Goal: Task Accomplishment & Management: Complete application form

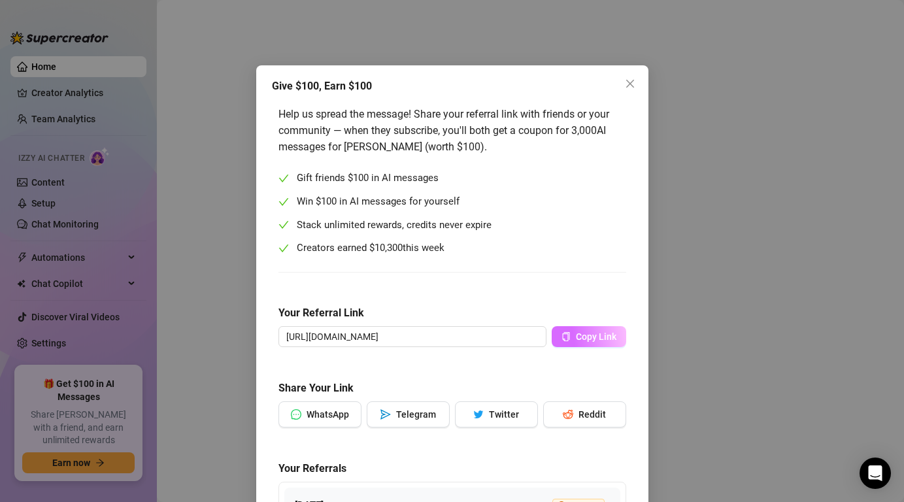
click at [578, 337] on span "Copy Link" at bounding box center [596, 336] width 41 height 10
click at [632, 83] on icon "close" at bounding box center [630, 83] width 10 height 10
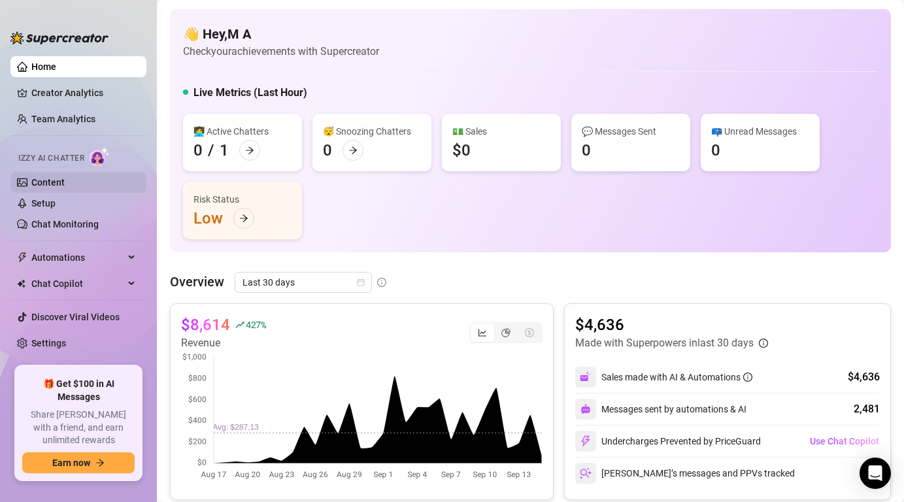
click at [62, 183] on link "Content" at bounding box center [47, 182] width 33 height 10
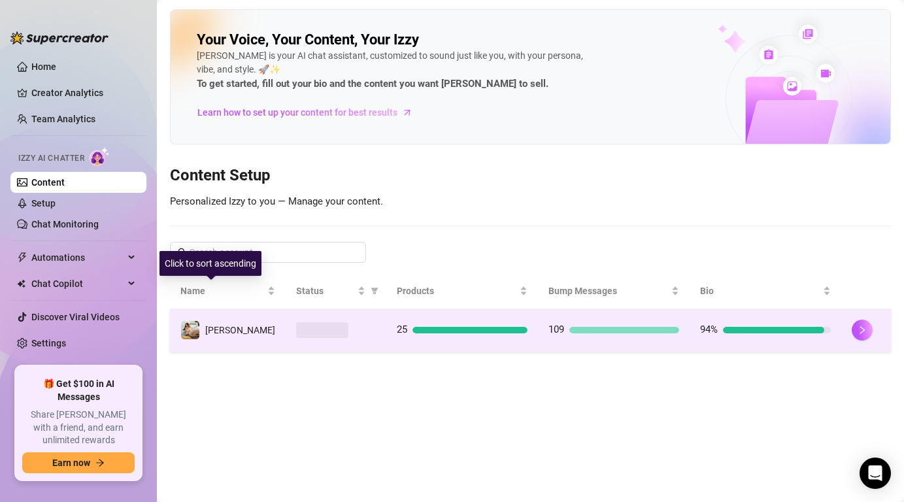
click at [197, 322] on img at bounding box center [190, 330] width 18 height 18
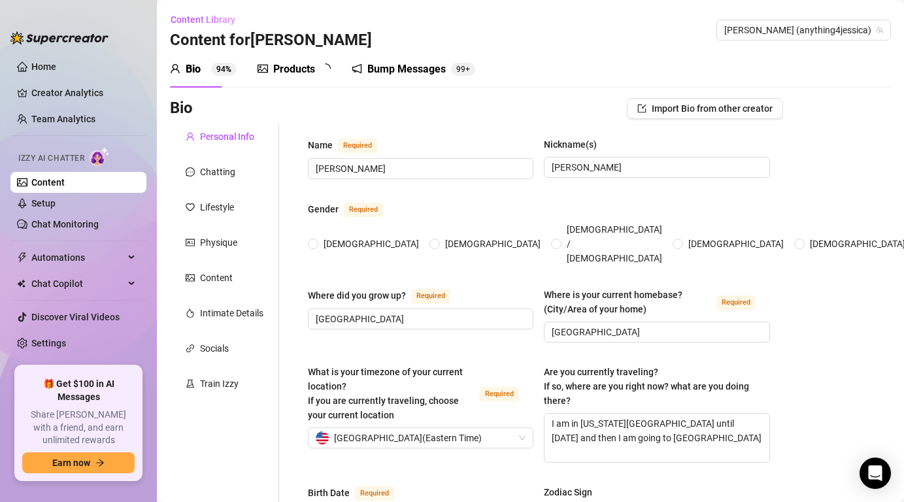
radio input "true"
type input "[DATE]"
click at [240, 174] on div "Chatting" at bounding box center [224, 171] width 109 height 25
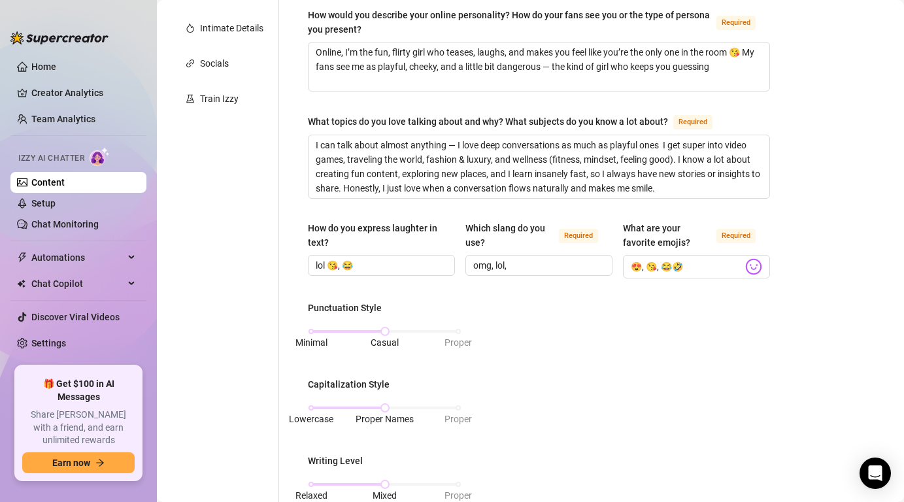
scroll to position [286, 0]
click at [519, 265] on input "omg, lol," at bounding box center [537, 264] width 129 height 14
type input "omg, lol, bb"
click at [548, 296] on div "What is your persona type? [PERSON_NAME] defines the distinct image and persona…" at bounding box center [539, 376] width 462 height 1048
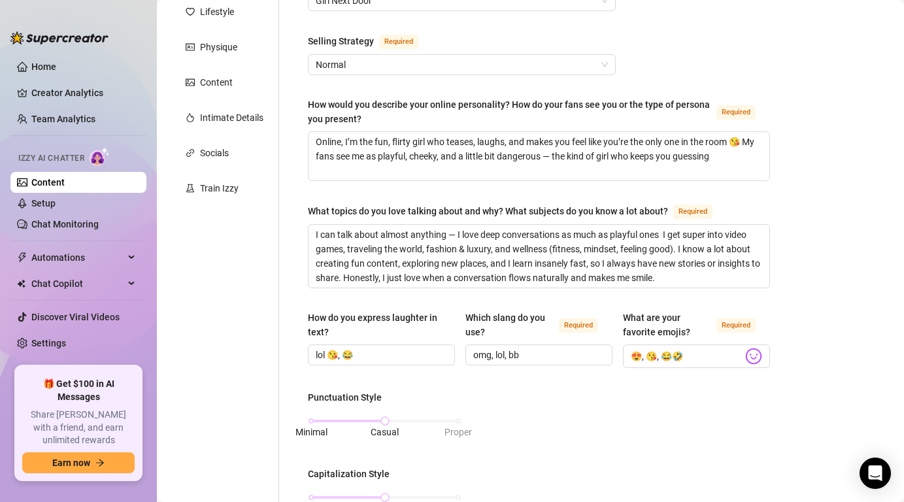
scroll to position [125, 0]
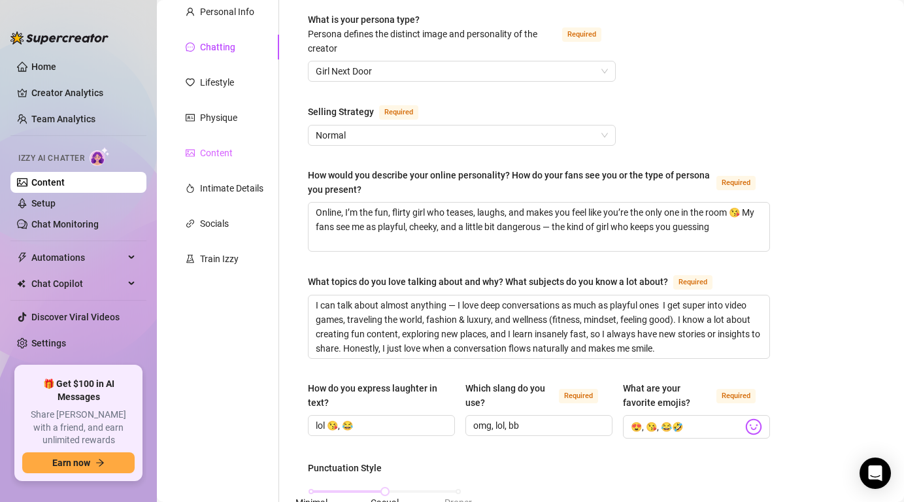
click at [239, 142] on div "Content" at bounding box center [224, 153] width 109 height 25
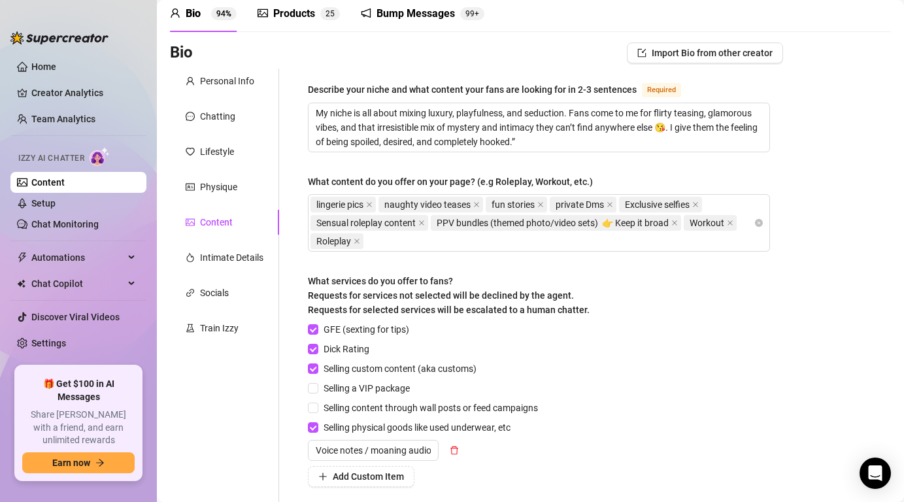
scroll to position [55, 0]
drag, startPoint x: 300, startPoint y: 81, endPoint x: 493, endPoint y: 71, distance: 193.1
click at [493, 71] on div "Describe your niche and what content your fans are looking for in 2-3 sentences…" at bounding box center [539, 322] width 488 height 506
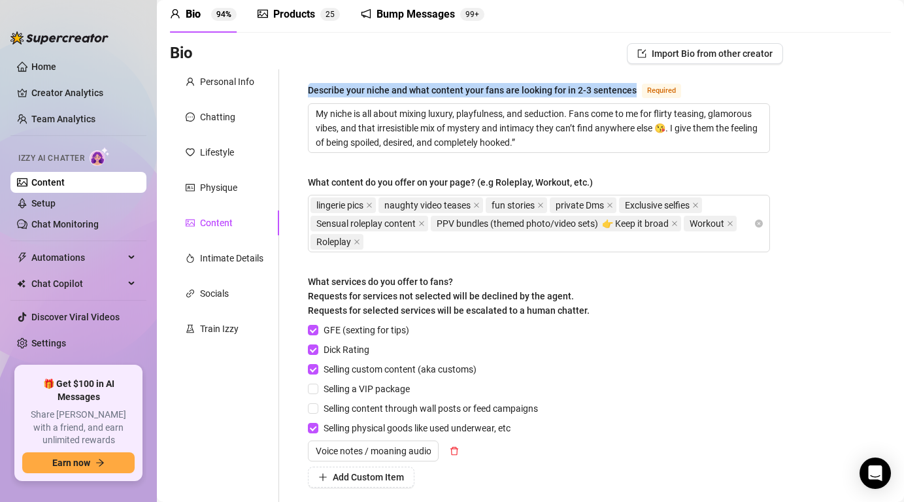
drag, startPoint x: 303, startPoint y: 84, endPoint x: 637, endPoint y: 95, distance: 334.1
click at [637, 95] on div "Describe your niche and what content your fans are looking for in 2-3 sentences…" at bounding box center [539, 322] width 488 height 506
copy div "Describe your niche and what content your fans are looking for in 2-3 sentences"
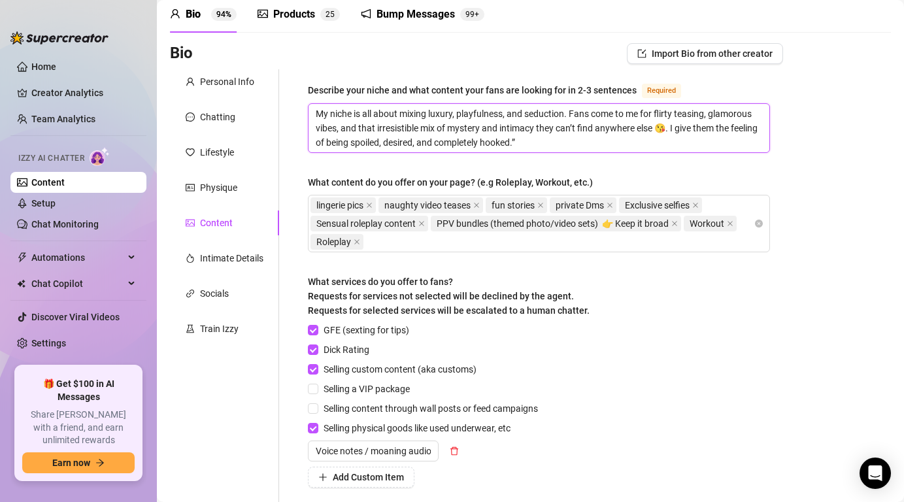
click at [509, 144] on textarea "My niche is all about mixing luxury, playfulness, and seduction. Fans come to m…" at bounding box center [538, 128] width 461 height 48
click at [532, 145] on textarea "My niche is all about mixing luxury, playfulness, and seduction. Fans come to m…" at bounding box center [538, 128] width 461 height 48
drag, startPoint x: 532, startPoint y: 145, endPoint x: 310, endPoint y: 114, distance: 224.4
click at [310, 114] on textarea "My niche is all about mixing luxury, playfulness, and seduction. Fans come to m…" at bounding box center [538, 128] width 461 height 48
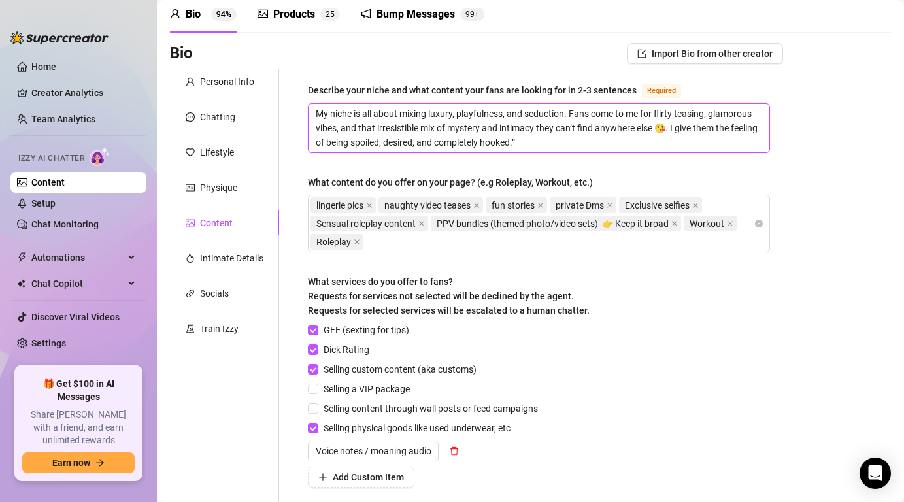
paste textarea "I specialize in sensual, high-class teasing—from lingerie sets, oil-dripping as…"
type textarea "I specialize in sensual, high-class teasing—from lingerie sets, oil-dripping as…"
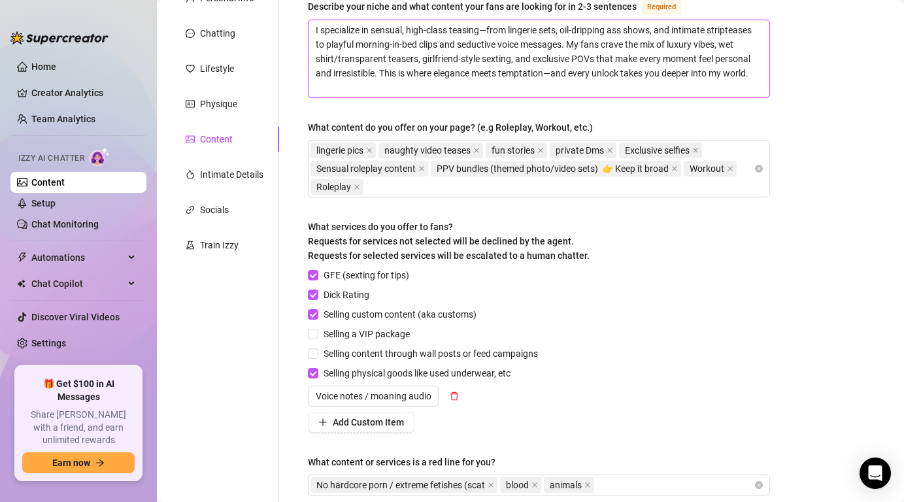
scroll to position [141, 0]
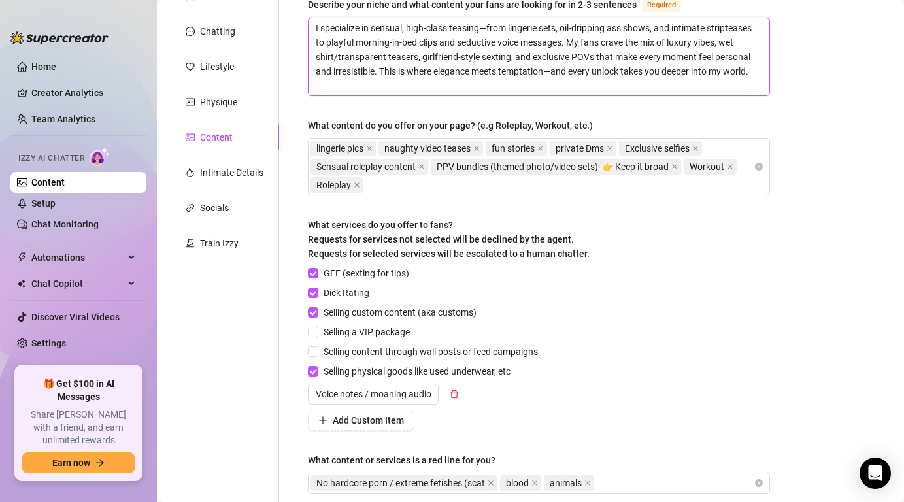
type textarea "I specialize in sensual, high-class teasing—from lingerie sets, oil-dripping as…"
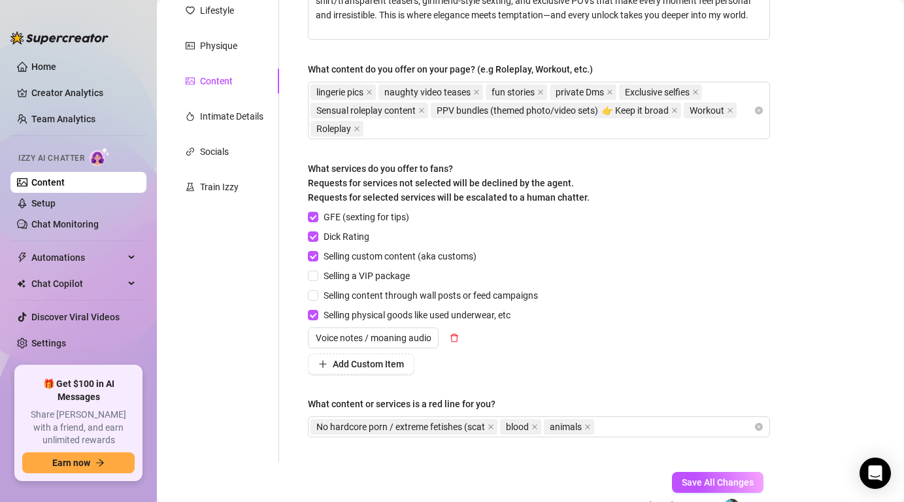
scroll to position [225, 0]
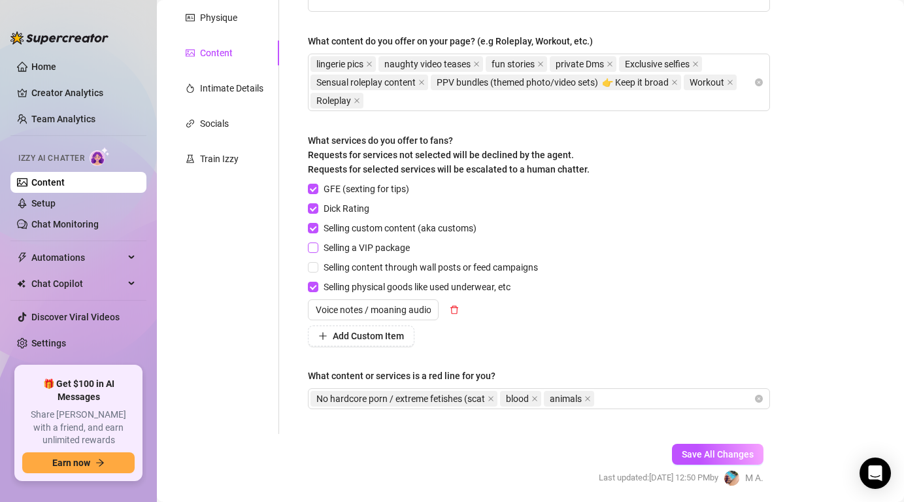
click at [313, 248] on input "Selling a VIP package" at bounding box center [312, 246] width 9 height 9
checkbox input "true"
click at [308, 264] on input "Selling content through wall posts or feed campaigns" at bounding box center [312, 266] width 9 height 9
checkbox input "false"
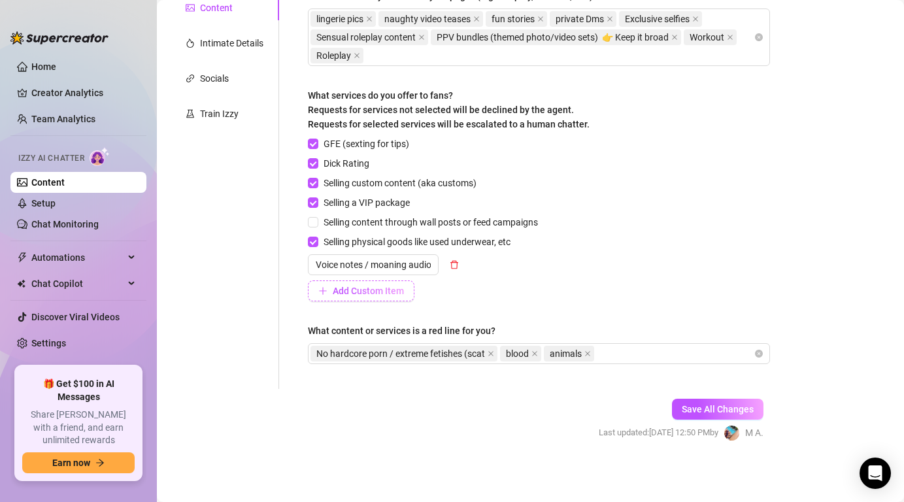
scroll to position [271, 0]
click at [710, 404] on span "Save All Changes" at bounding box center [718, 408] width 72 height 10
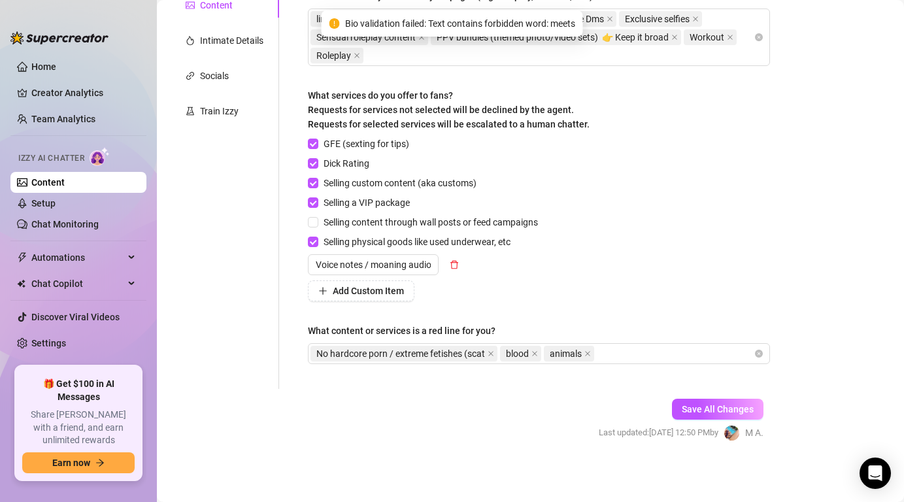
scroll to position [273, 0]
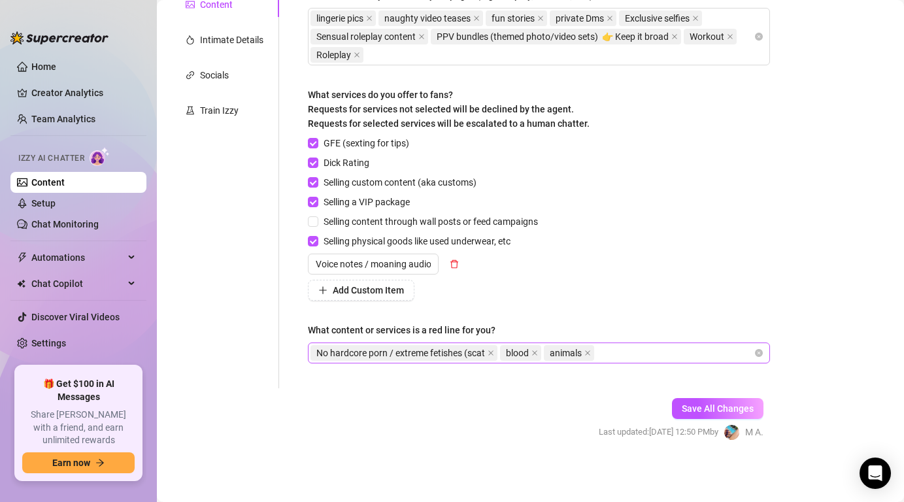
click at [650, 346] on div "No hardcore porn / extreme fetishes (scat blood animals" at bounding box center [531, 353] width 443 height 18
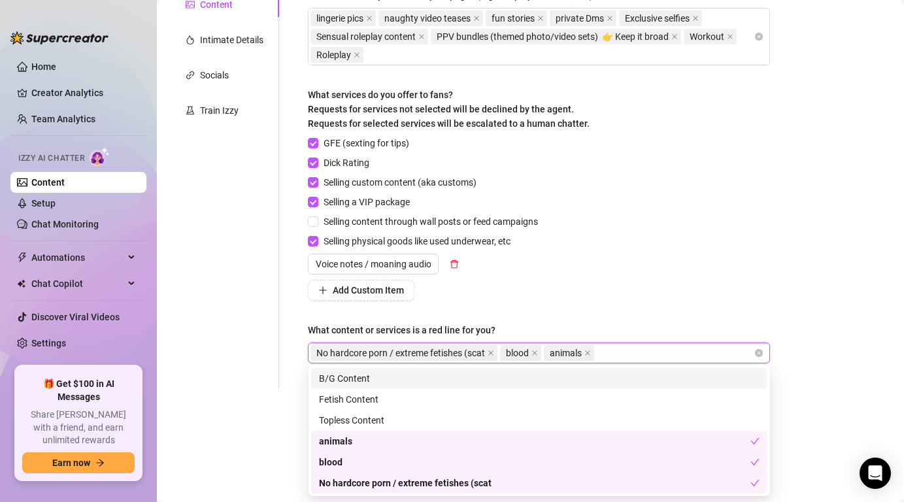
click at [682, 222] on div "GFE (sexting for tips) Dick Rating Selling custom content (aka customs) Selling…" at bounding box center [539, 218] width 462 height 165
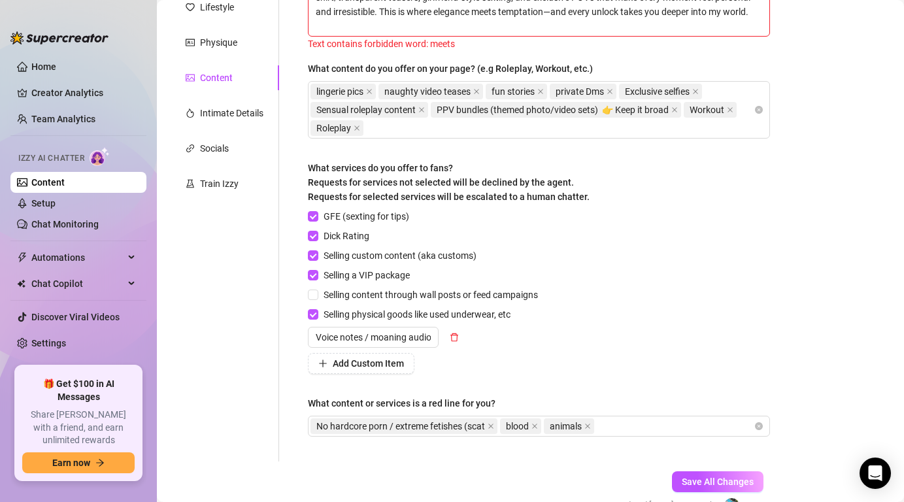
scroll to position [195, 0]
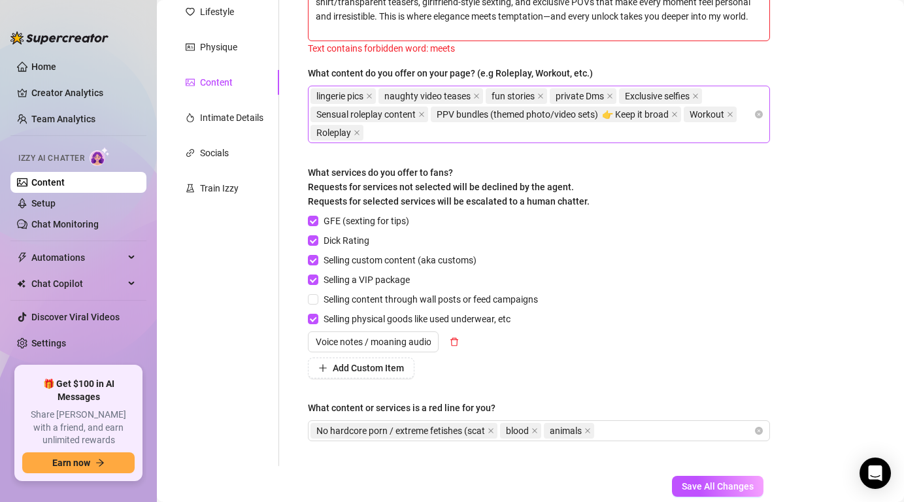
click at [597, 129] on div "lingerie pics naughty video teases fun stories private Dms Exclusive selfies Se…" at bounding box center [531, 114] width 443 height 55
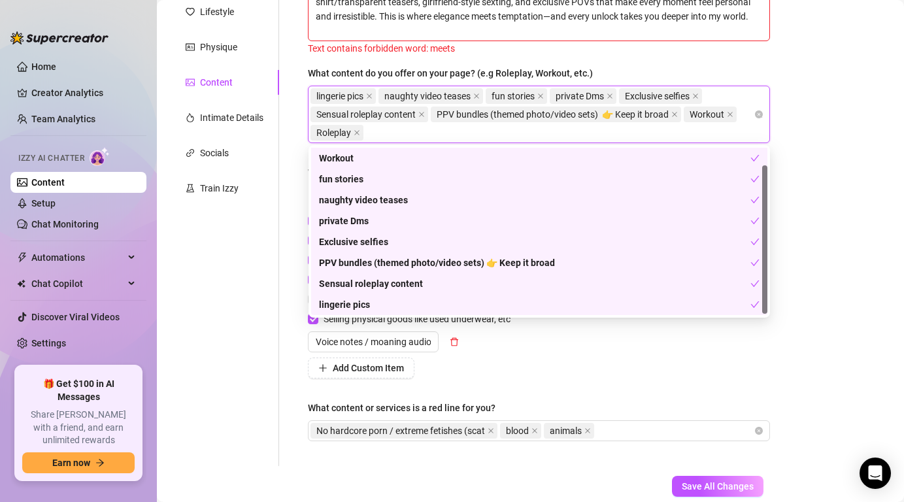
scroll to position [0, 0]
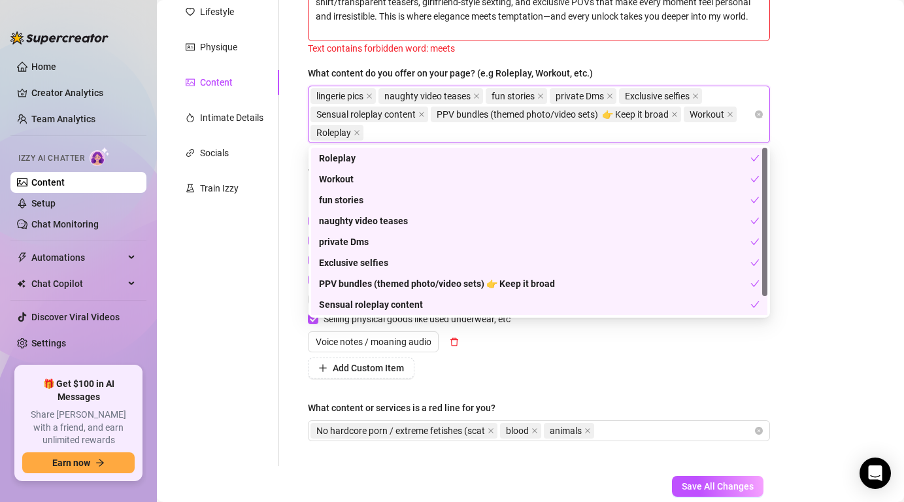
click at [780, 142] on div "Describe your niche and what content your fans are looking for in 2-3 sentences…" at bounding box center [539, 197] width 488 height 537
